Goal: Task Accomplishment & Management: Use online tool/utility

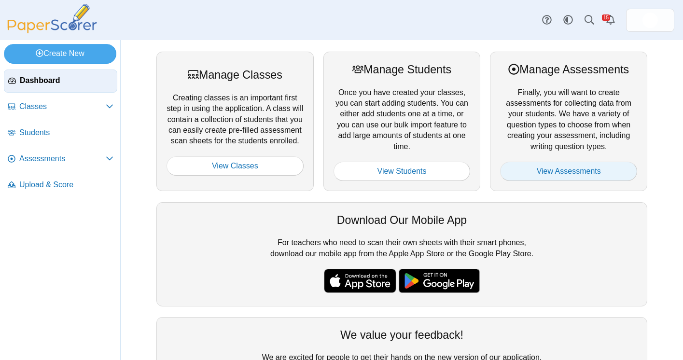
click at [580, 166] on link "View Assessments" at bounding box center [568, 171] width 137 height 19
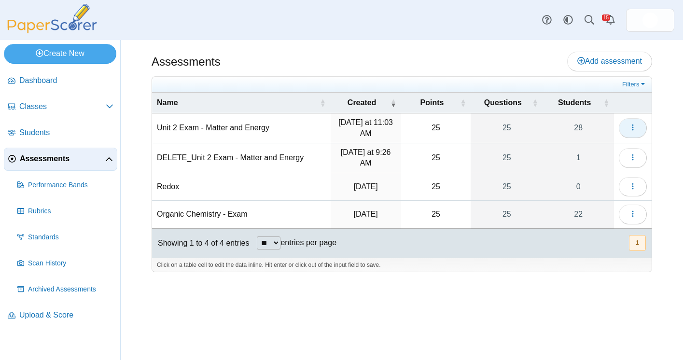
click at [641, 128] on button "button" at bounding box center [633, 127] width 28 height 19
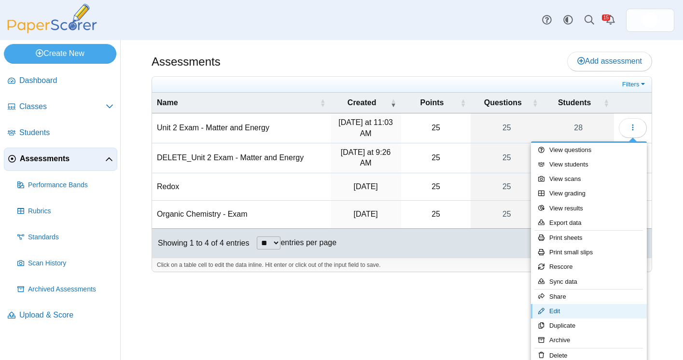
click at [568, 311] on link "Edit" at bounding box center [589, 311] width 116 height 14
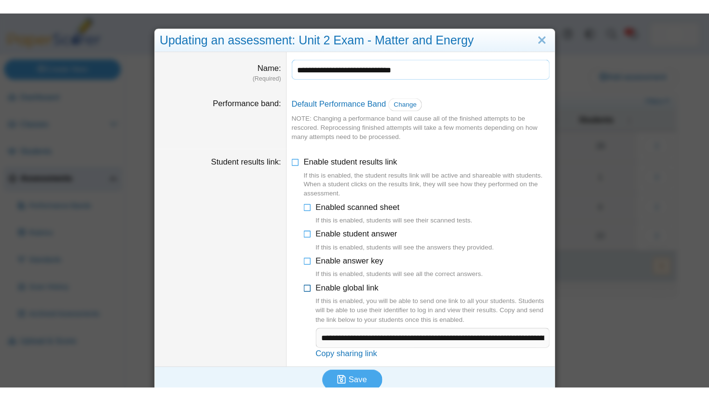
scroll to position [11, 0]
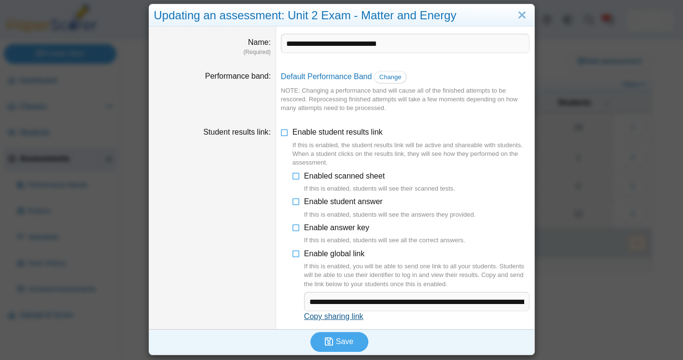
click at [346, 318] on link "Copy sharing link" at bounding box center [333, 316] width 59 height 8
type textarea "**********"
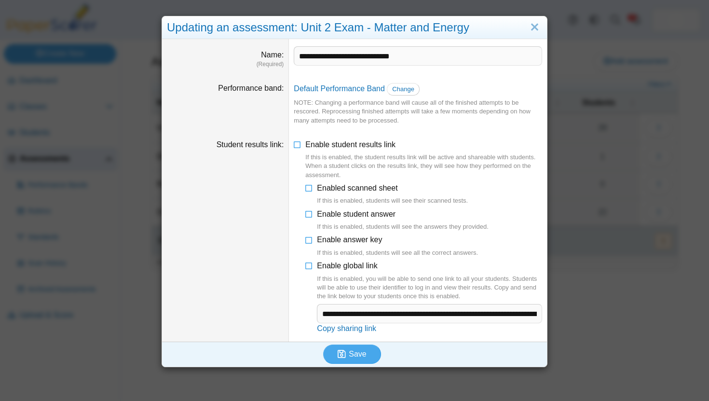
scroll to position [0, 0]
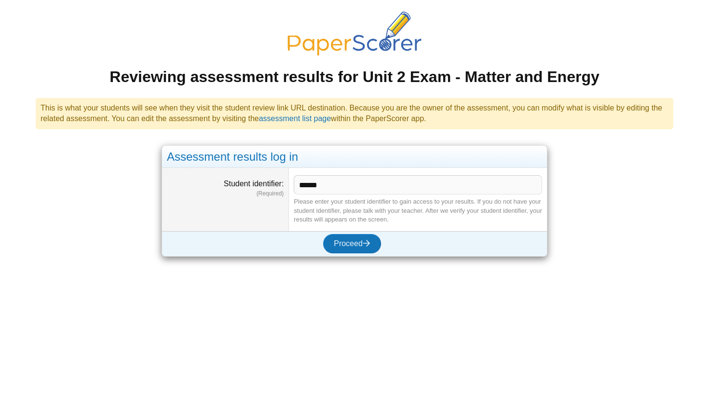
type input "******"
click at [323, 234] on button "Proceed" at bounding box center [352, 243] width 58 height 19
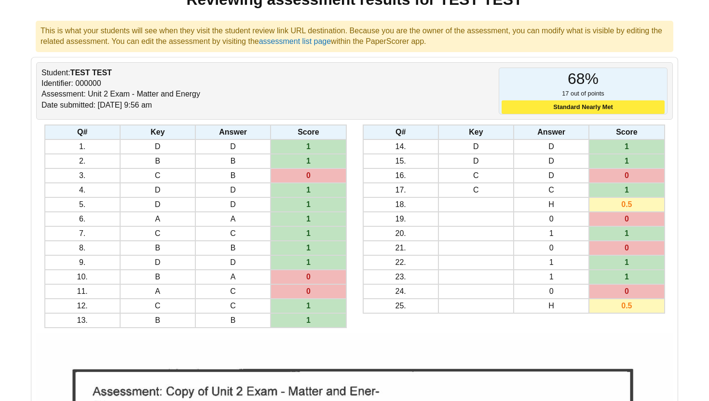
scroll to position [75, 0]
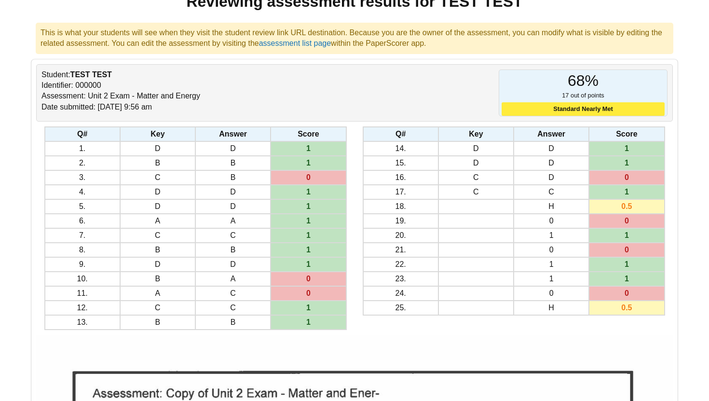
click at [111, 109] on div "Student: TEST TEST Identifier: 000000 Assessment: Unit 2 Exam - Matter and Ener…" at bounding box center [197, 92] width 313 height 47
click at [173, 96] on div "Student: TEST TEST Identifier: 000000 Assessment: Unit 2 Exam - Matter and Ener…" at bounding box center [197, 92] width 313 height 47
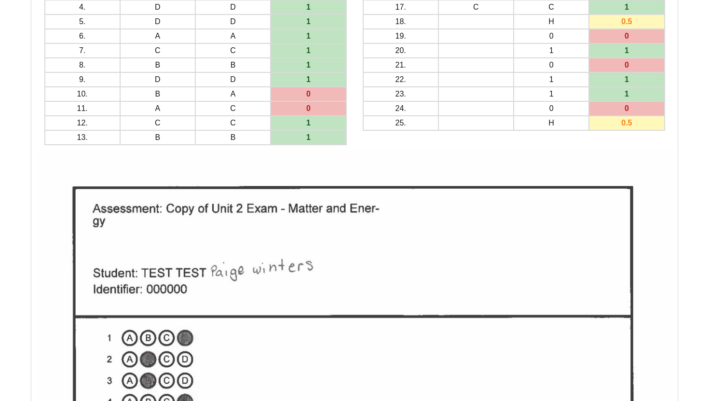
scroll to position [0, 0]
